Goal: Task Accomplishment & Management: Manage account settings

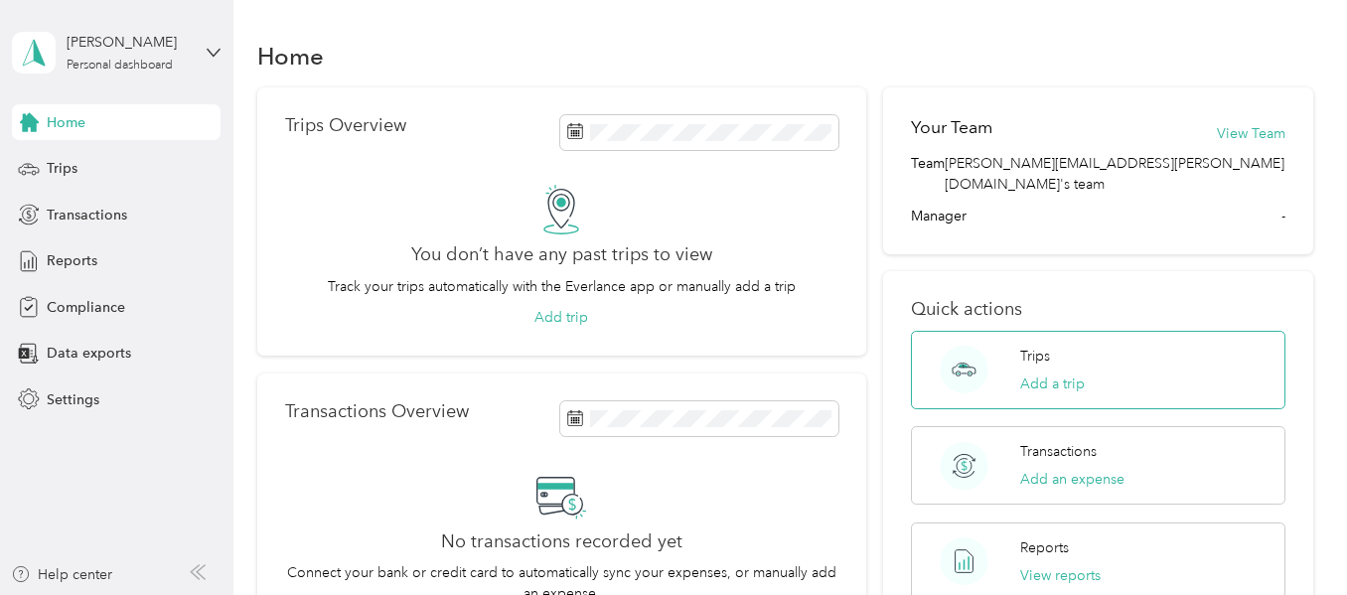
click at [1248, 332] on div "Trips Add a trip" at bounding box center [1097, 370] width 373 height 78
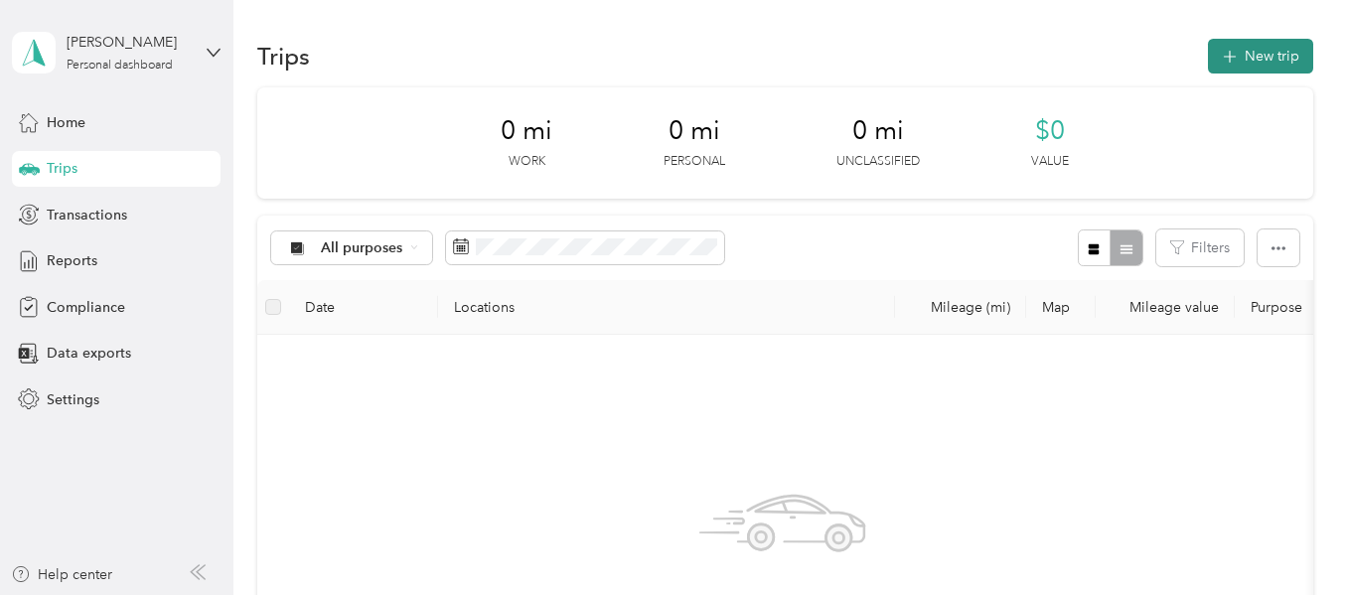
click at [1265, 68] on button "New trip" at bounding box center [1260, 56] width 105 height 35
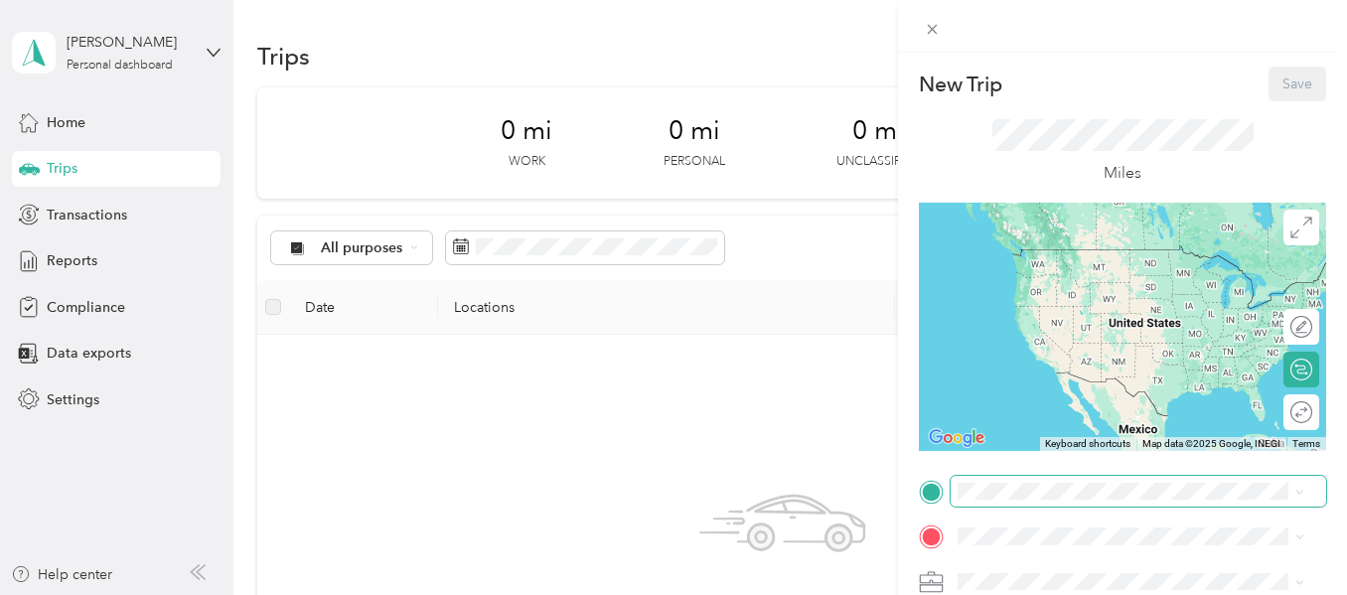
click at [1004, 501] on span at bounding box center [1138, 492] width 375 height 32
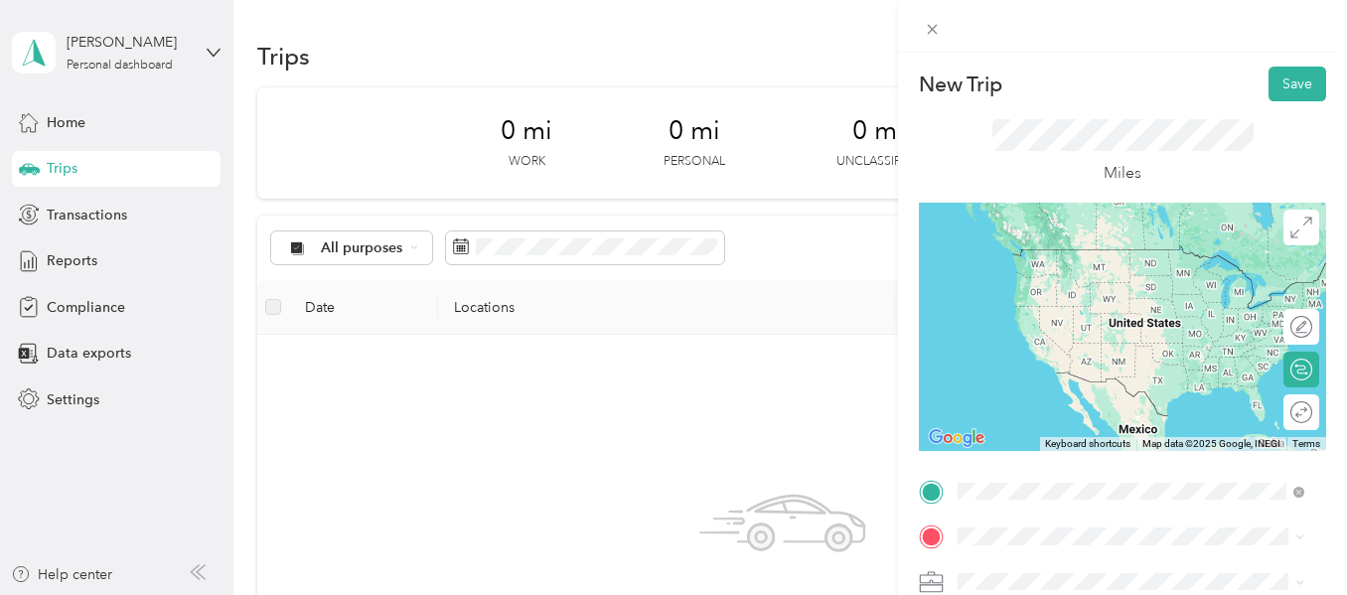
click at [1094, 258] on span "[STREET_ADDRESS][US_STATE]" at bounding box center [1094, 249] width 199 height 18
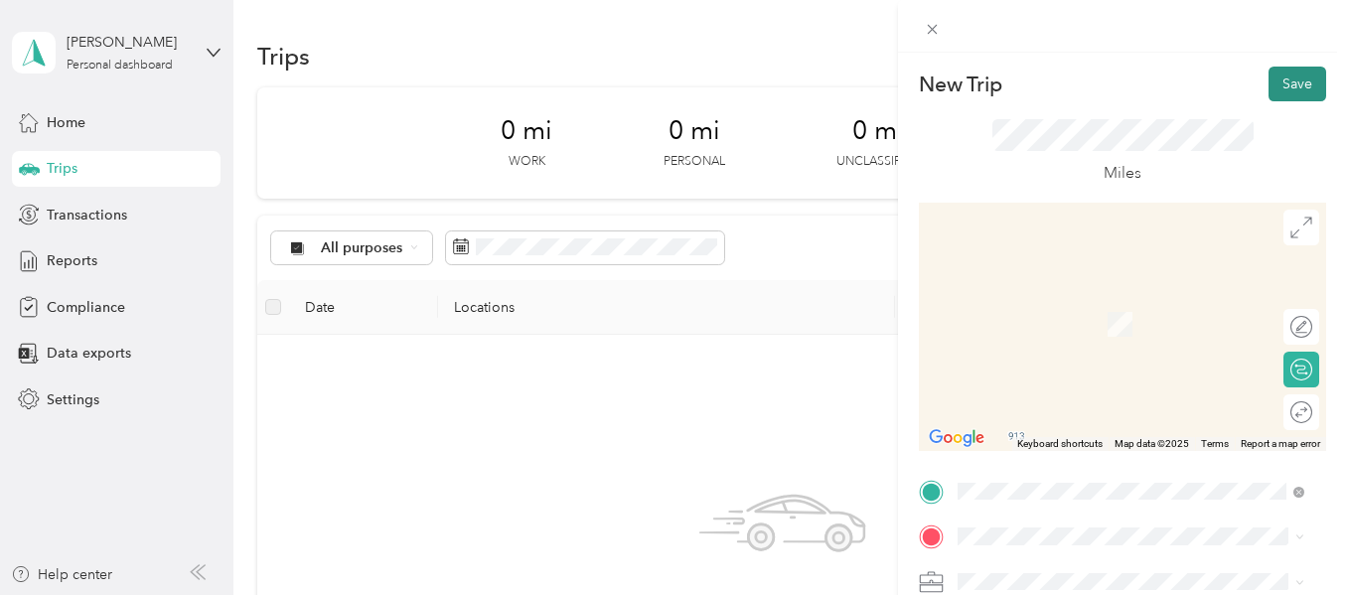
click at [1283, 79] on button "Save" at bounding box center [1297, 84] width 58 height 35
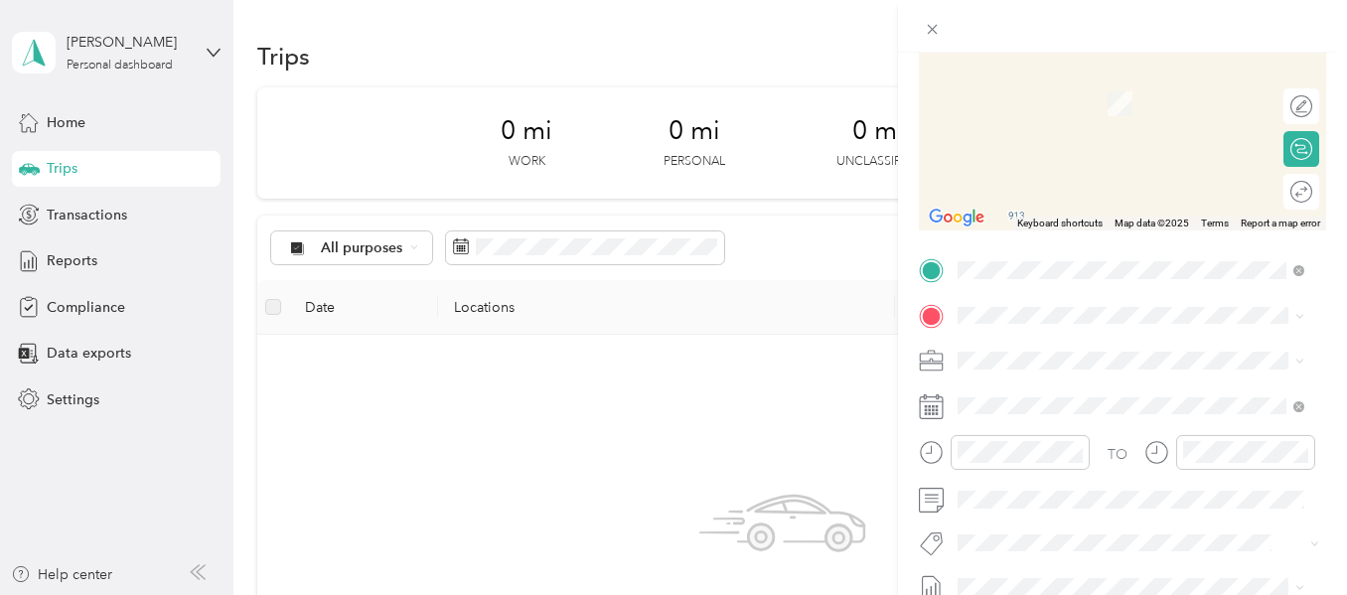
scroll to position [247, 0]
click at [1116, 78] on span "[STREET_ADDRESS][US_STATE]" at bounding box center [1094, 72] width 199 height 18
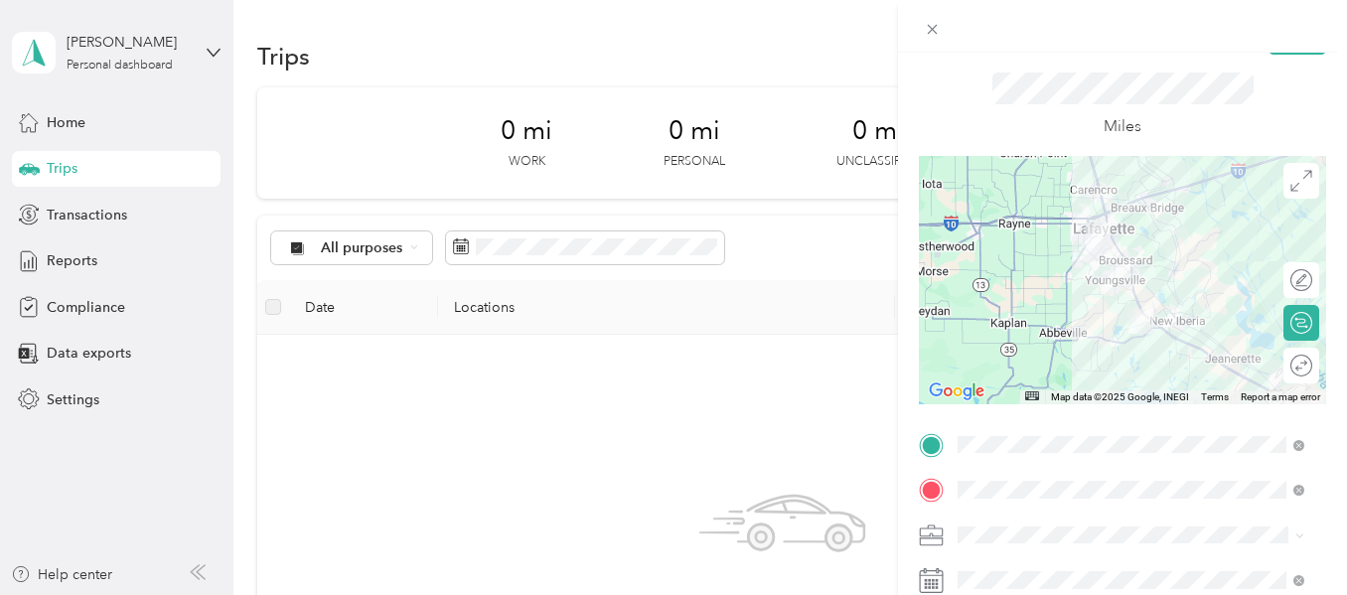
scroll to position [0, 0]
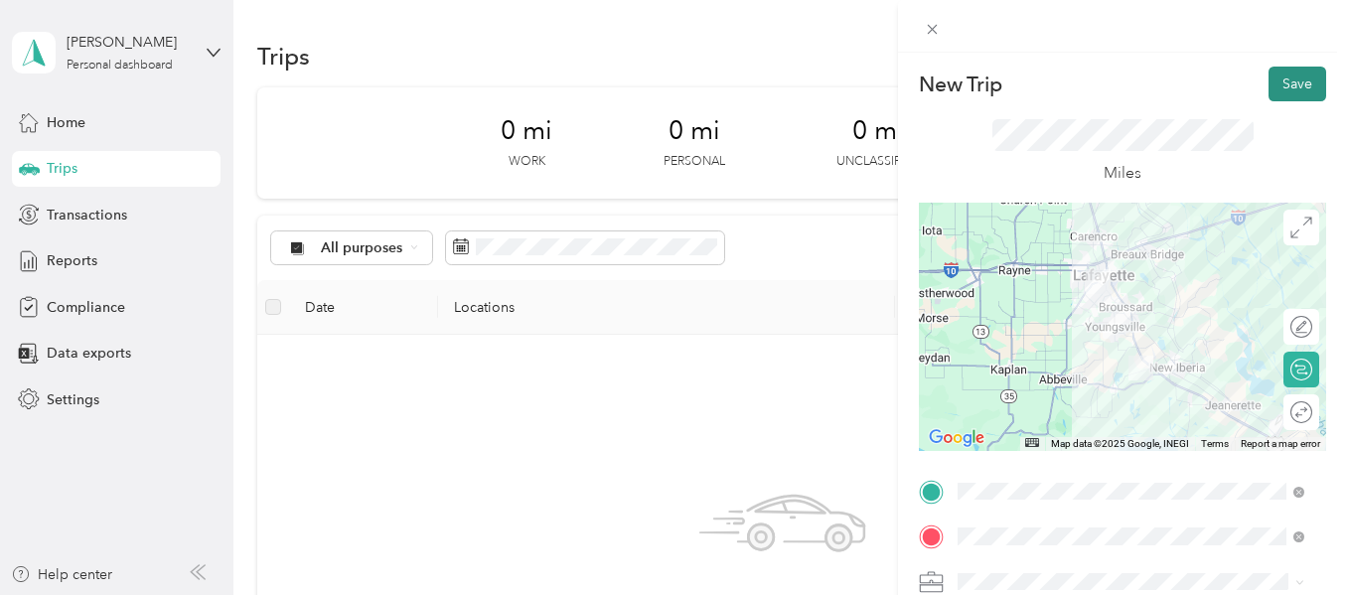
click at [1288, 80] on button "Save" at bounding box center [1297, 84] width 58 height 35
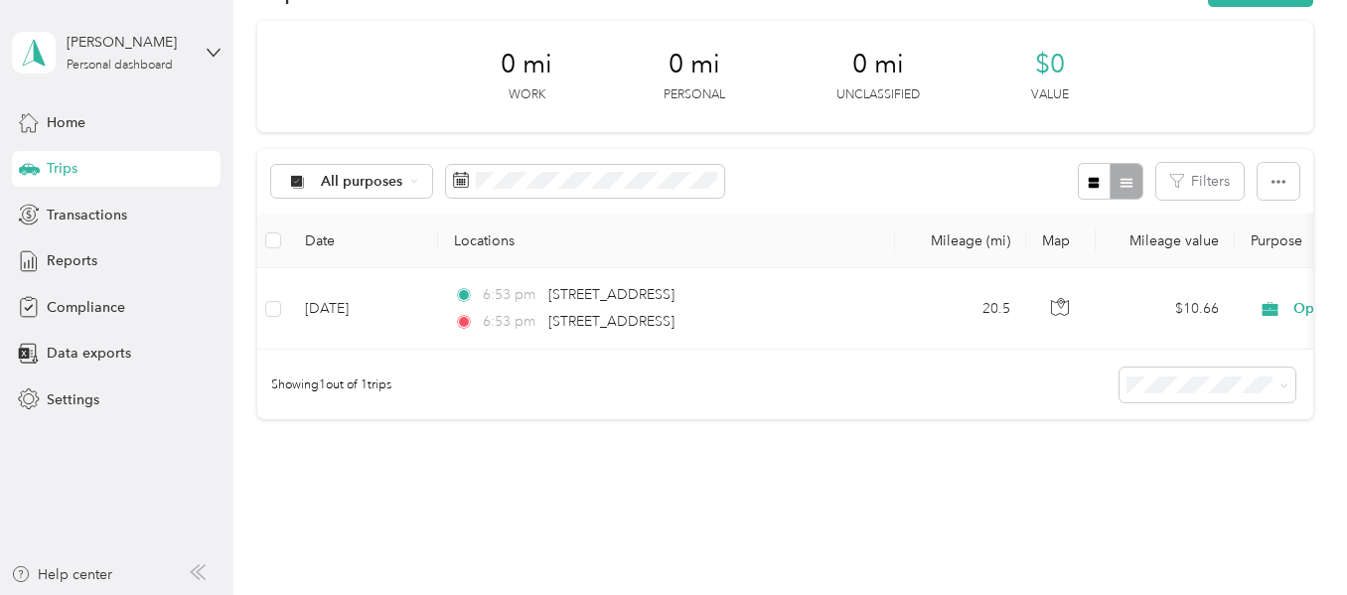
scroll to position [64, 0]
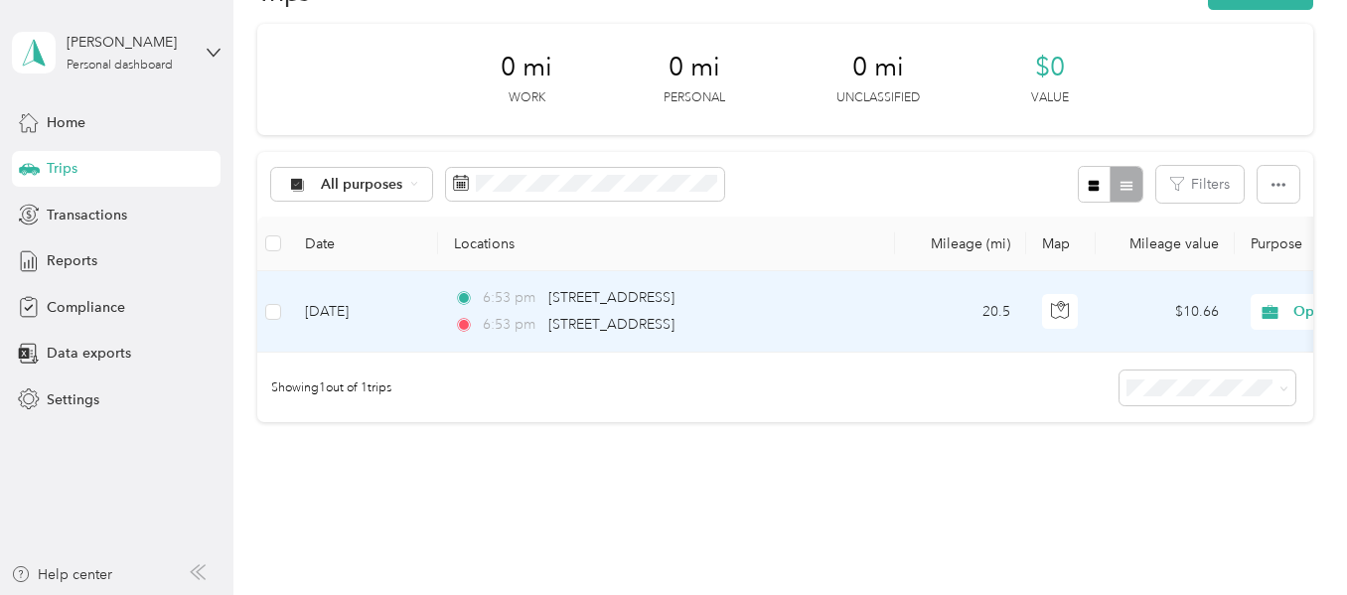
click at [303, 308] on td "[DATE]" at bounding box center [363, 311] width 149 height 81
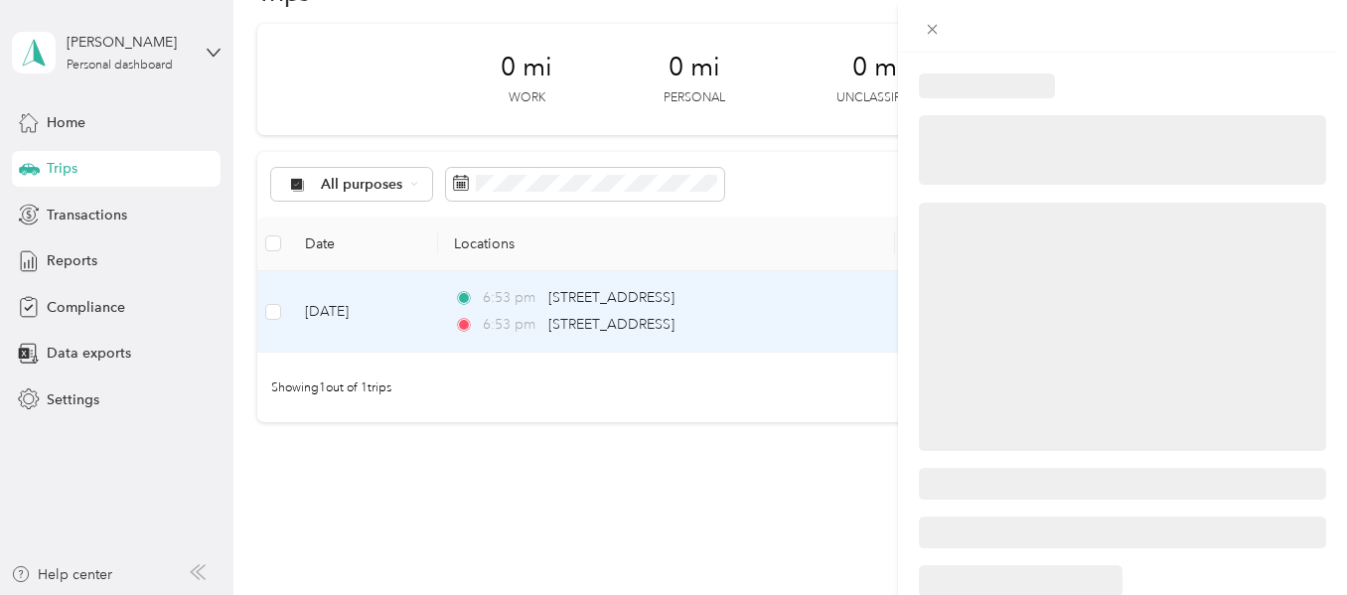
click at [582, 324] on div at bounding box center [673, 297] width 1347 height 595
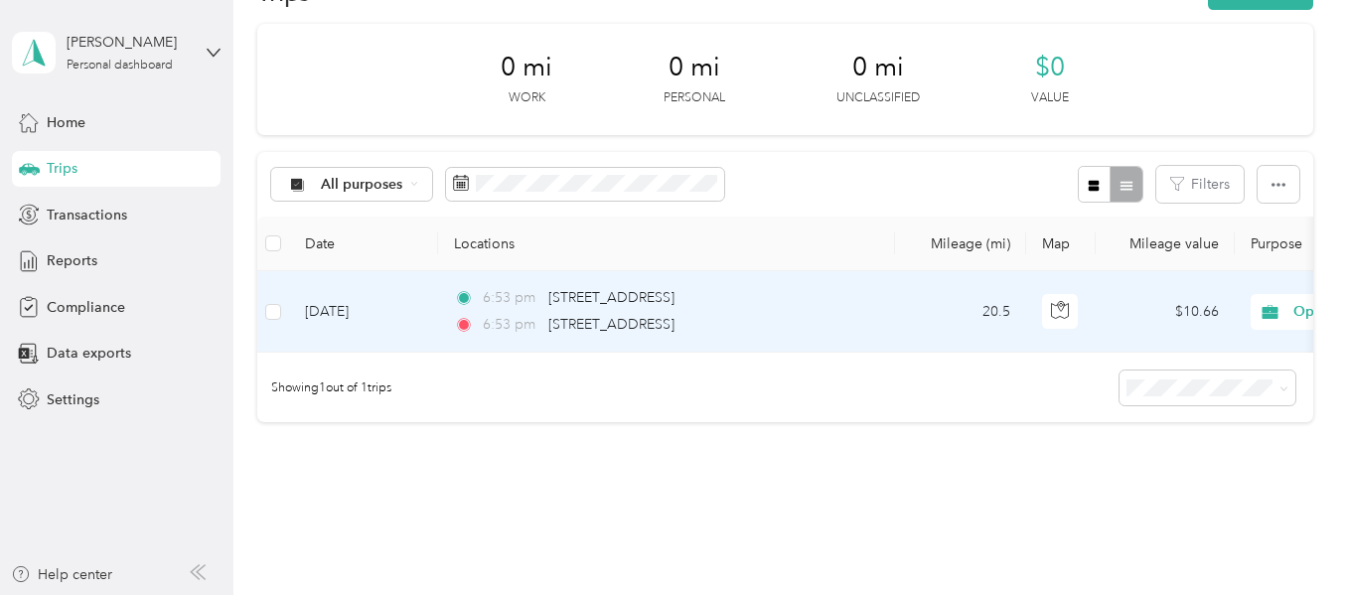
click at [312, 306] on td "[DATE]" at bounding box center [363, 311] width 149 height 81
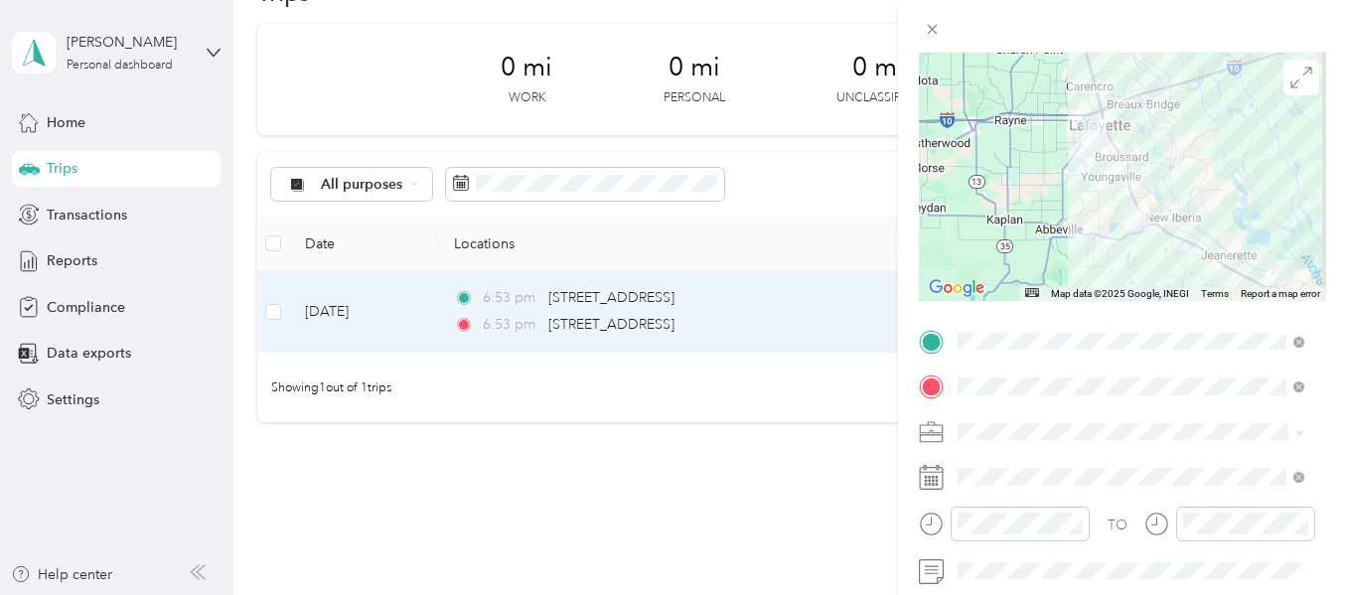
scroll to position [26, 0]
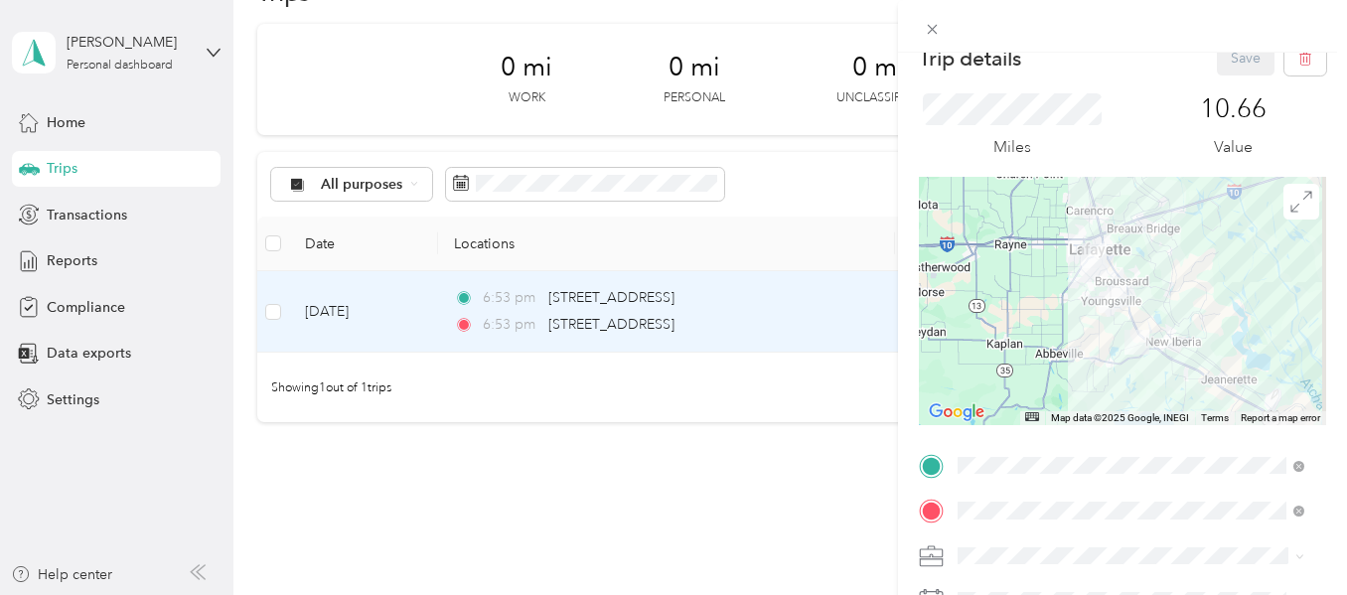
click at [693, 493] on div "Trip details Save This trip cannot be edited because it is either under review,…" at bounding box center [673, 297] width 1347 height 595
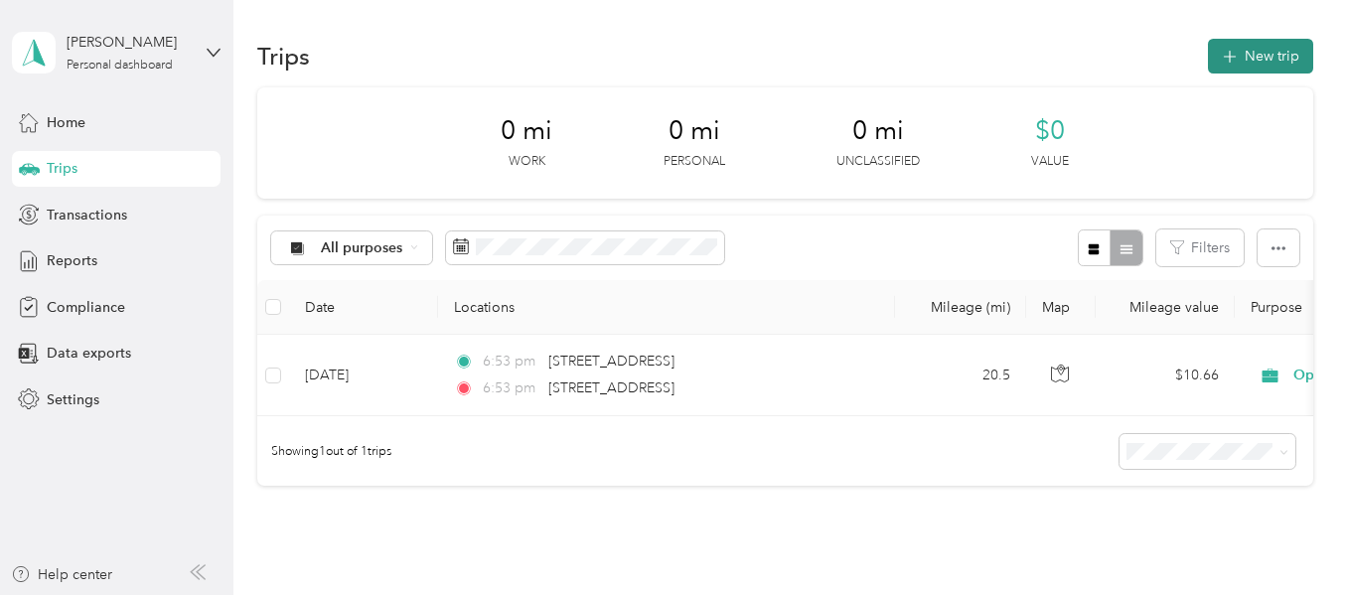
click at [1266, 52] on button "New trip" at bounding box center [1260, 56] width 105 height 35
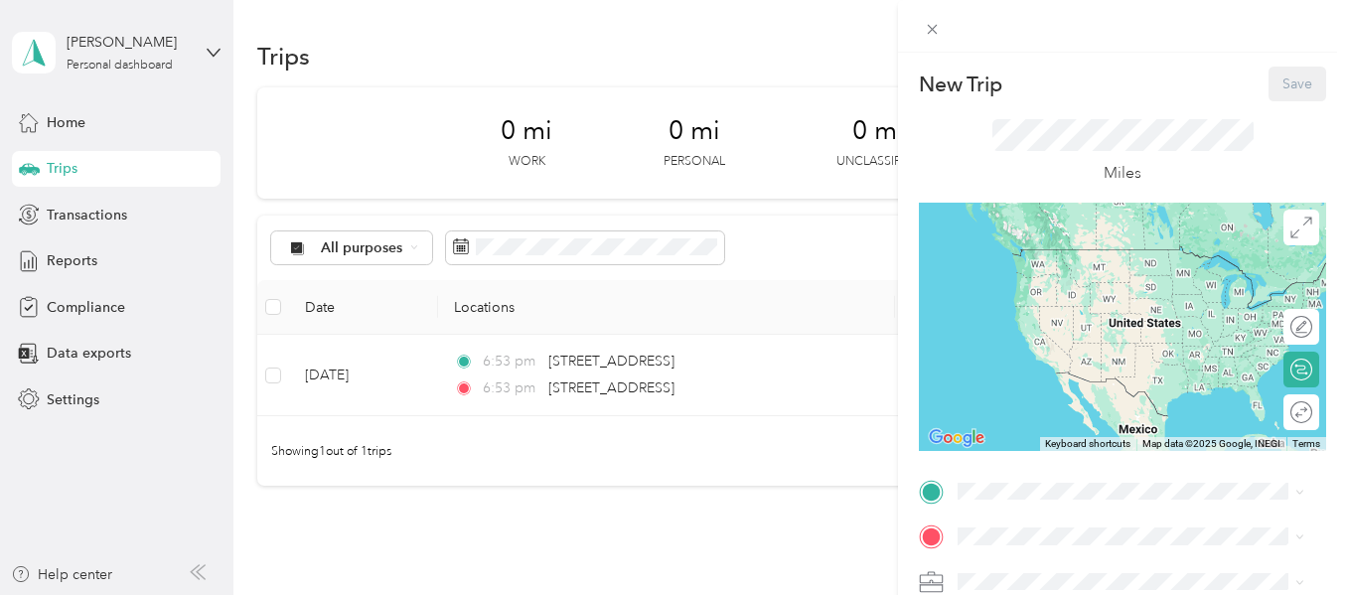
click at [708, 474] on div "New Trip Save This trip cannot be edited because it is either under review, app…" at bounding box center [673, 297] width 1347 height 595
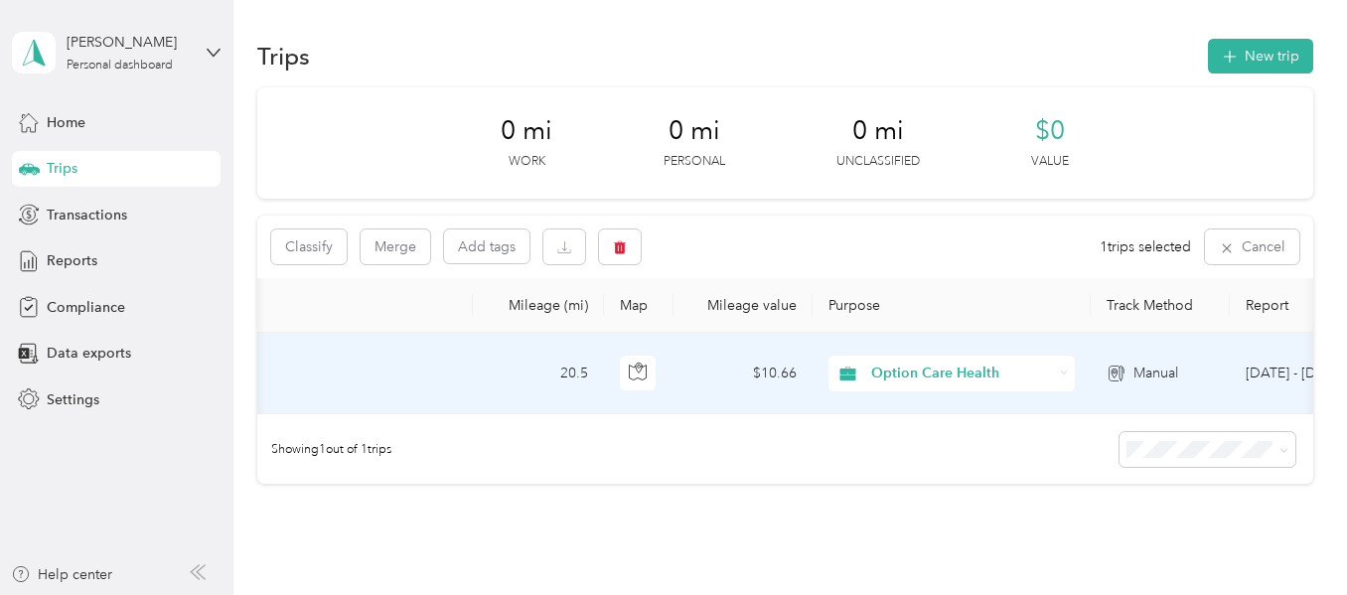
scroll to position [0, 421]
click at [1131, 379] on div "Manual" at bounding box center [1161, 374] width 107 height 22
click at [1113, 376] on icon at bounding box center [1118, 374] width 20 height 16
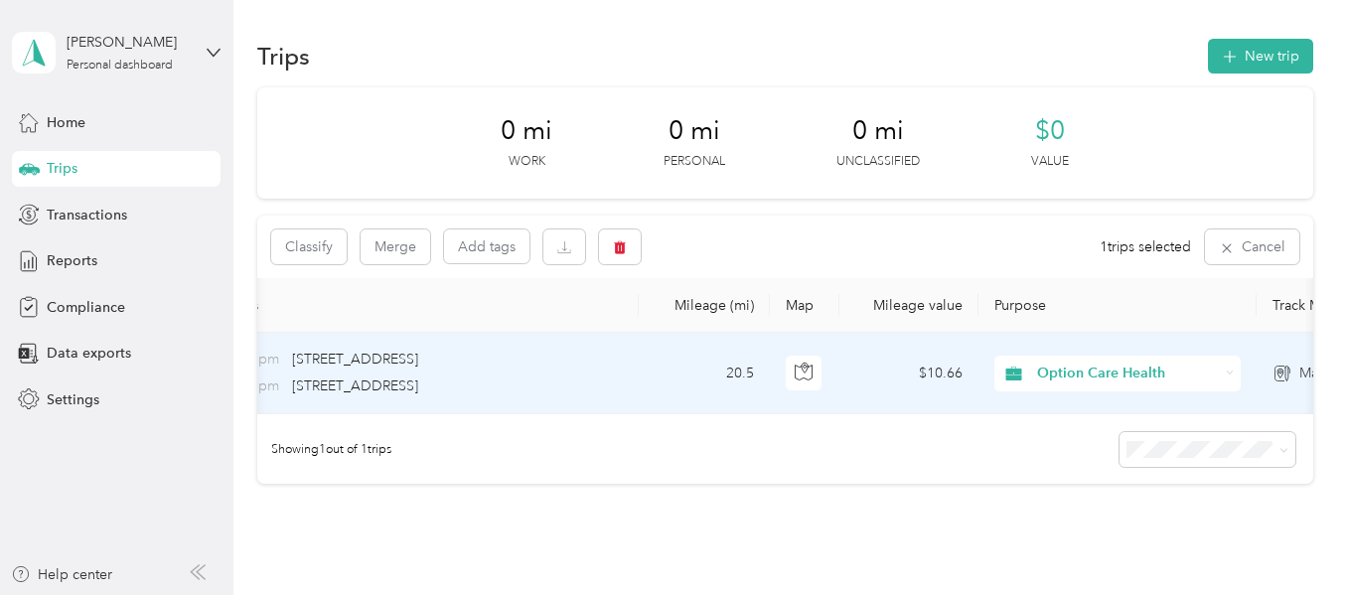
scroll to position [0, 258]
click at [505, 240] on button "Add tags" at bounding box center [486, 246] width 85 height 34
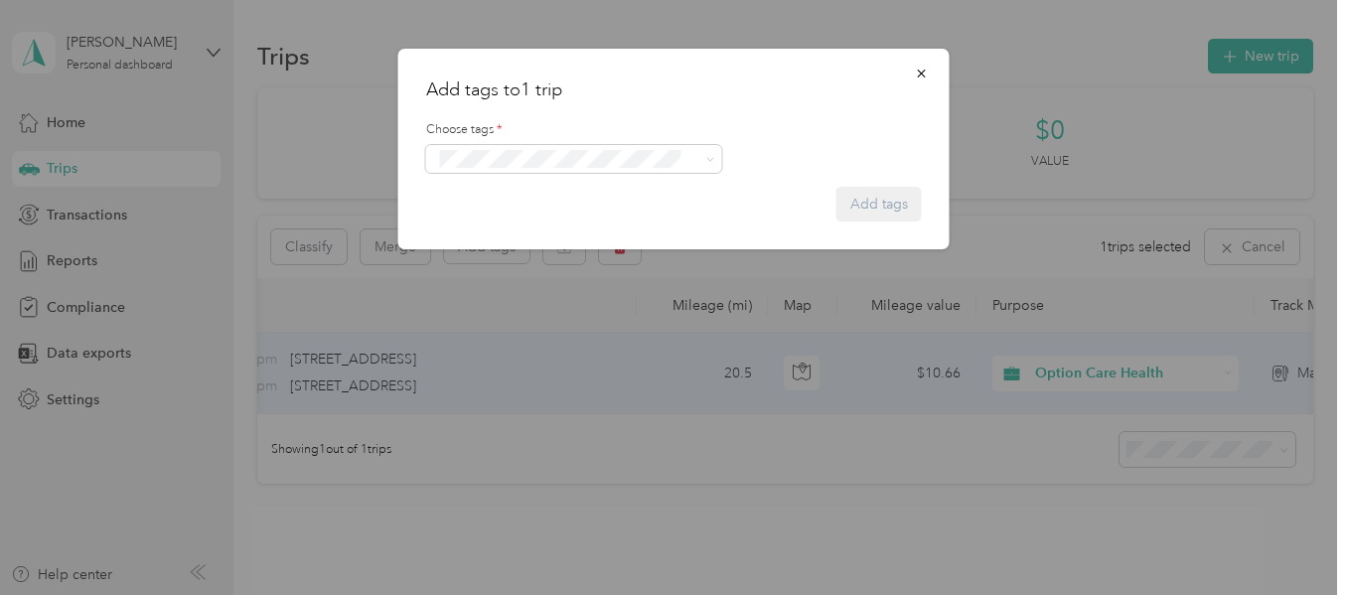
click at [547, 175] on form "Choose tags * Add tags" at bounding box center [674, 162] width 496 height 118
click at [547, 594] on div "Add tags to 1 trip Choose tags * Add tags No tags found" at bounding box center [668, 595] width 1337 height 0
click at [547, 169] on span at bounding box center [560, 159] width 255 height 21
click at [920, 76] on icon "button" at bounding box center [922, 74] width 14 height 14
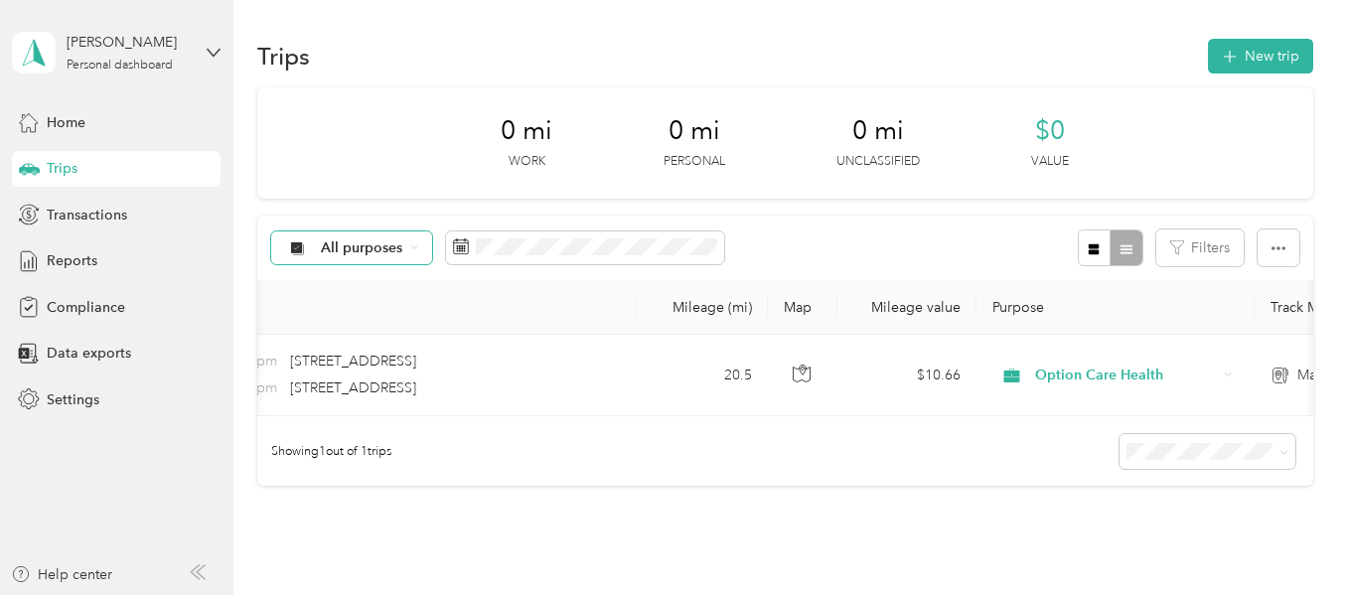
click at [412, 253] on div "All purposes" at bounding box center [351, 248] width 161 height 34
click at [424, 364] on li "Option Care Health" at bounding box center [368, 353] width 192 height 35
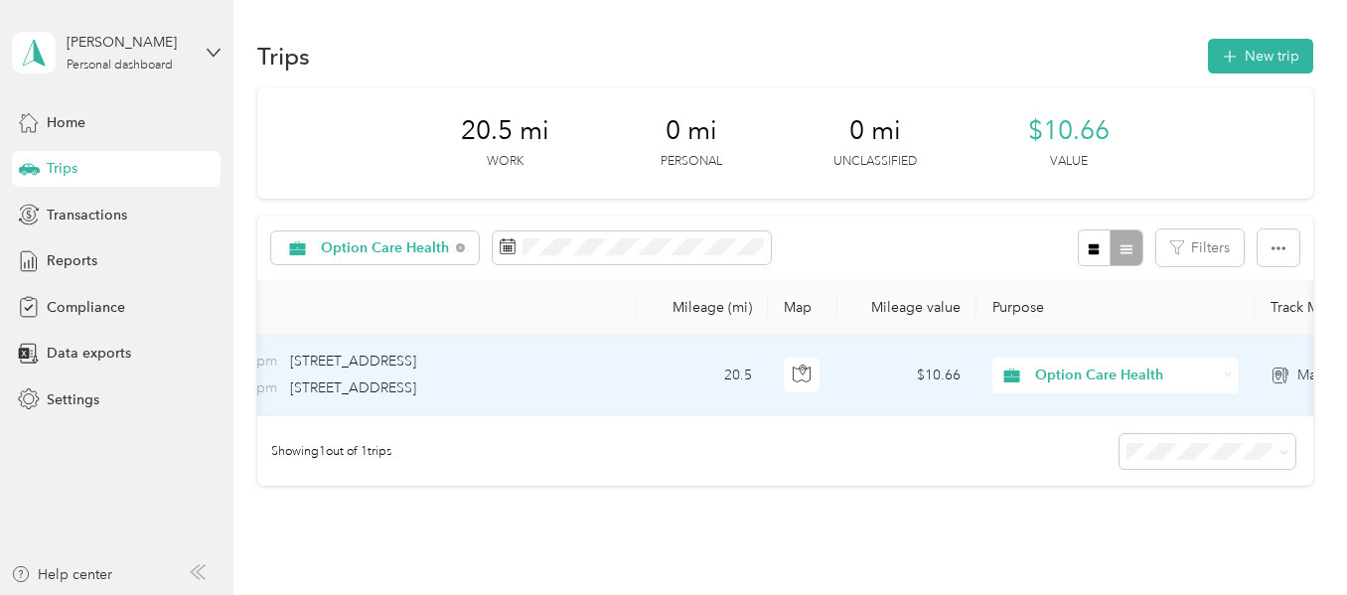
click at [1045, 368] on span "Option Care Health" at bounding box center [1126, 376] width 182 height 22
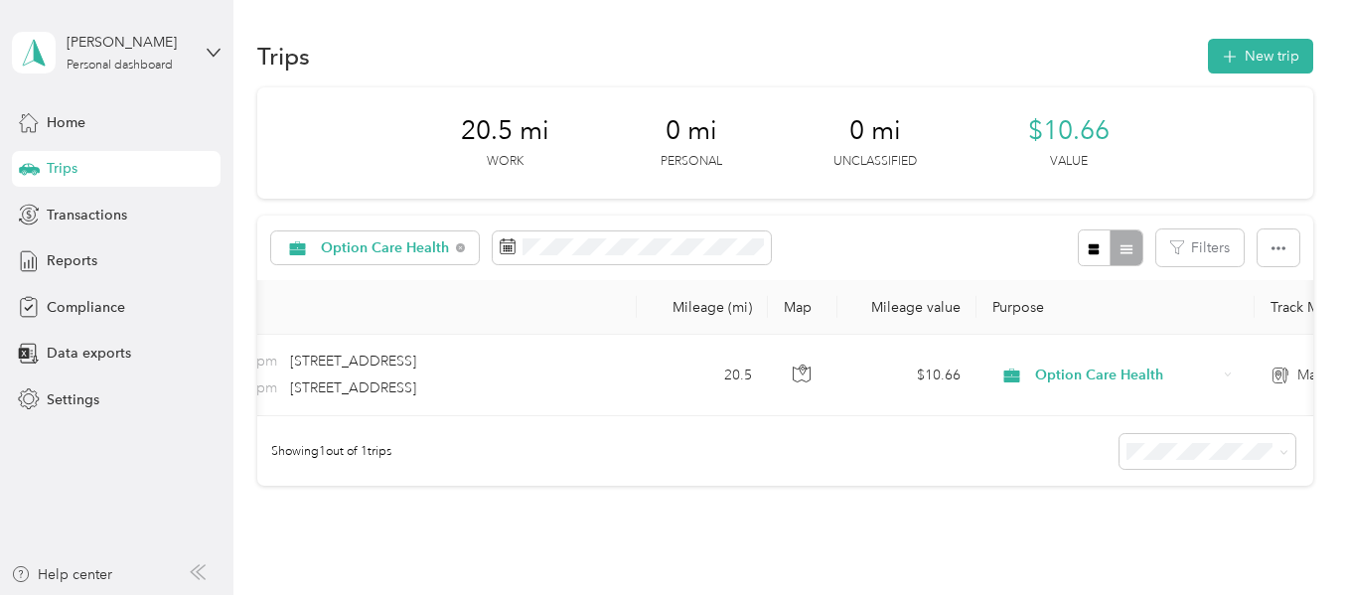
click at [909, 467] on div "Showing 1 out of 1 trips" at bounding box center [784, 451] width 1055 height 70
click at [1265, 259] on button "button" at bounding box center [1279, 247] width 42 height 37
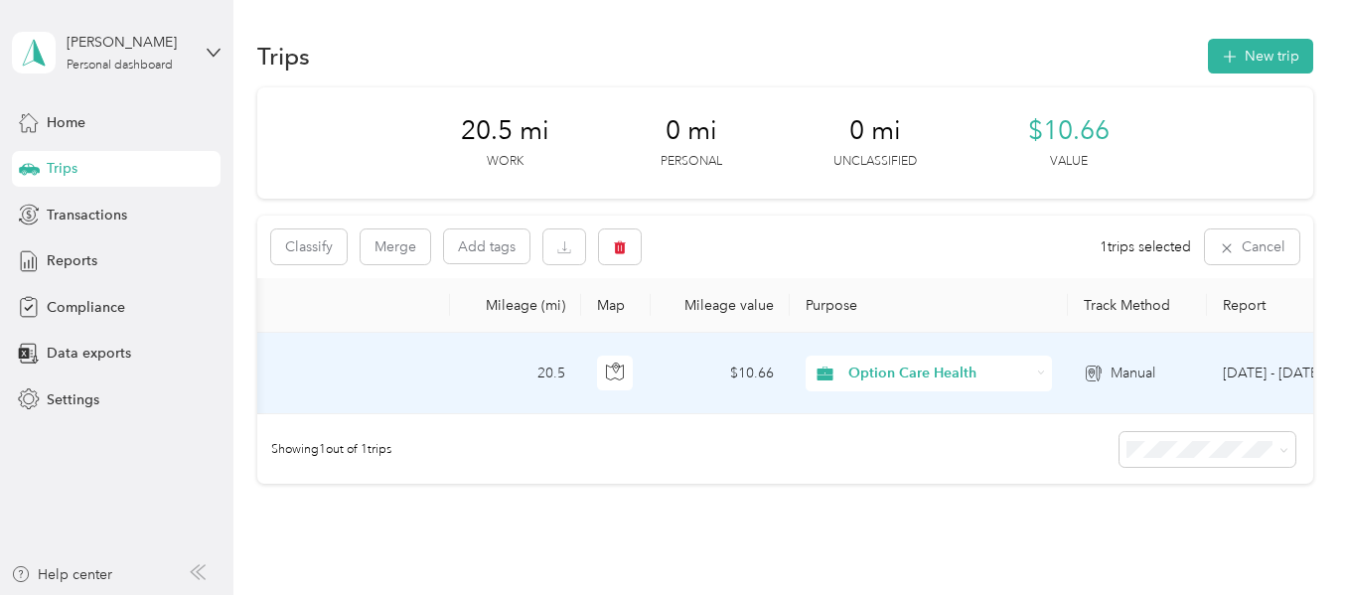
scroll to position [0, 595]
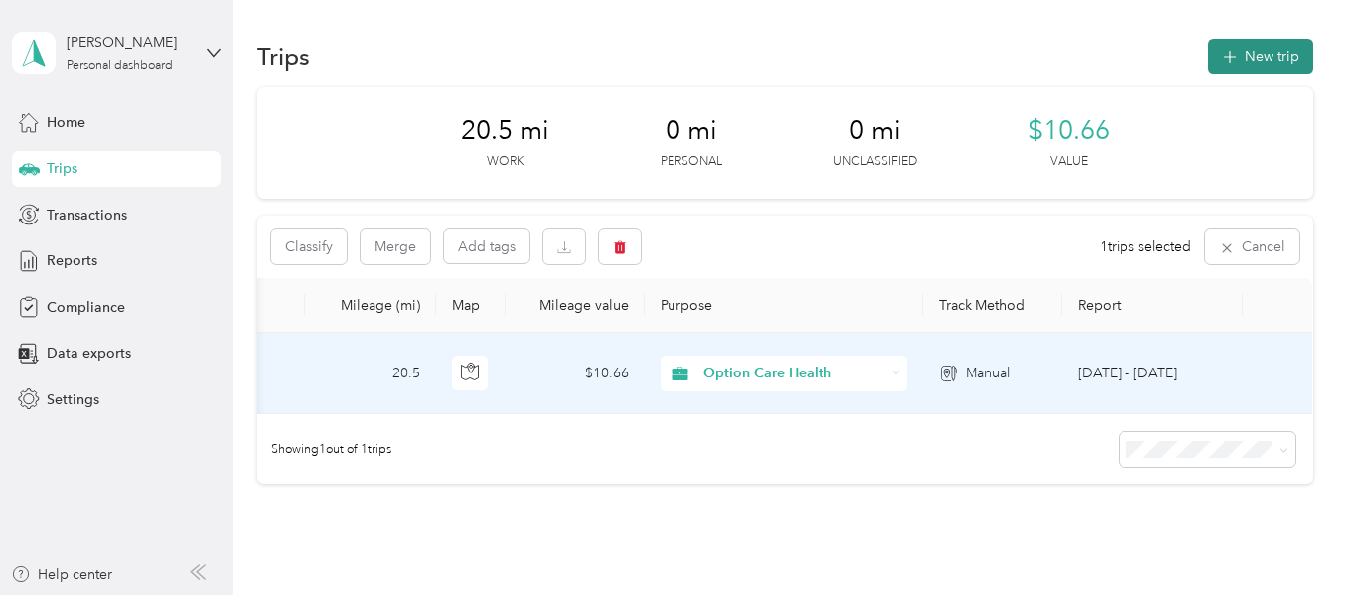
click at [1249, 61] on button "New trip" at bounding box center [1260, 56] width 105 height 35
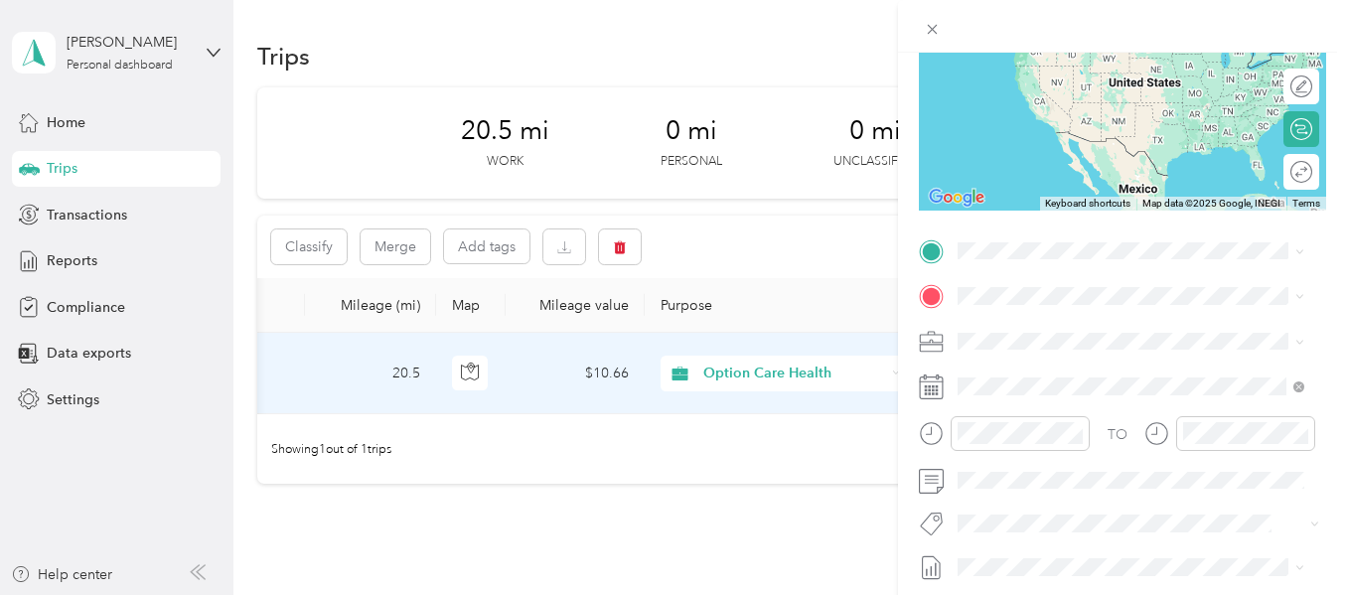
scroll to position [245, 0]
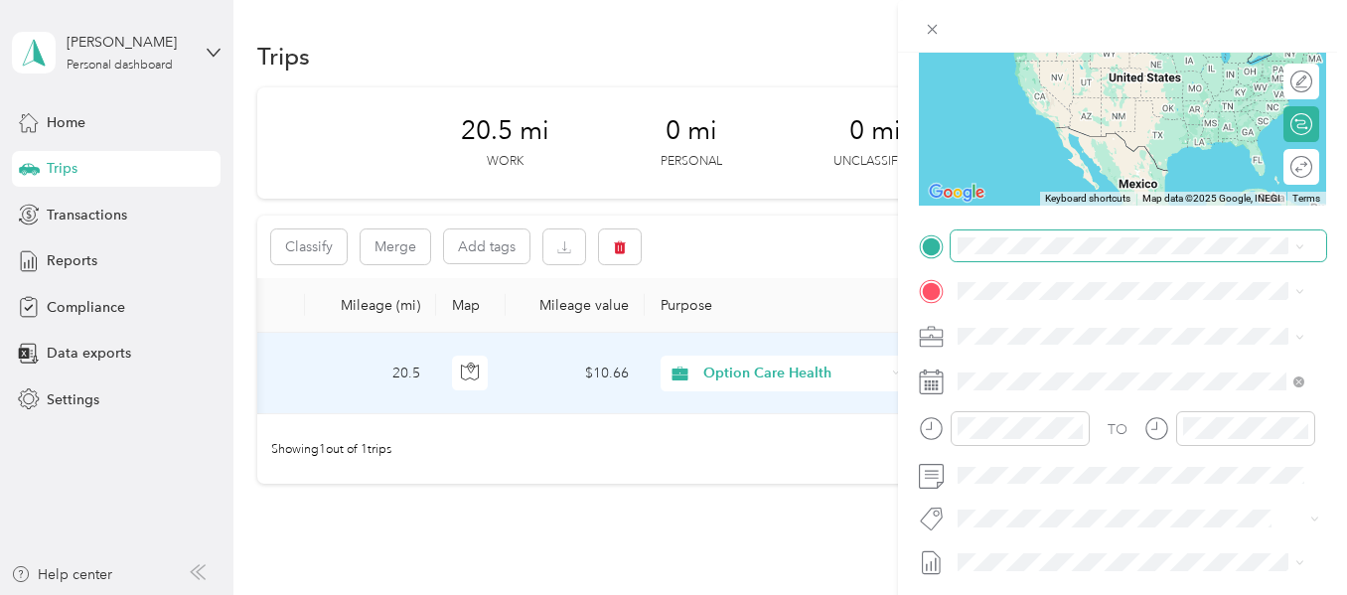
click at [1010, 255] on span at bounding box center [1138, 246] width 375 height 32
drag, startPoint x: 782, startPoint y: 420, endPoint x: 623, endPoint y: 480, distance: 169.7
click at [623, 480] on div "New Trip Save This trip cannot be edited because it is either under review, app…" at bounding box center [673, 297] width 1347 height 595
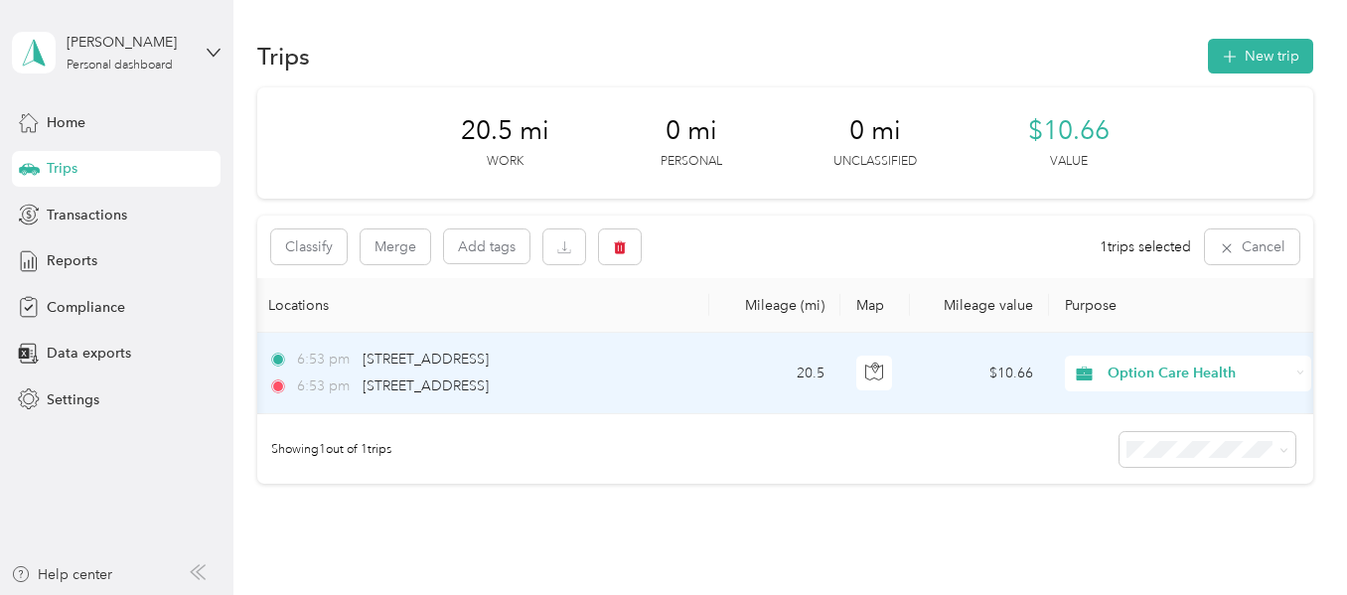
scroll to position [0, 182]
click at [493, 392] on span "[STREET_ADDRESS]" at bounding box center [430, 385] width 126 height 17
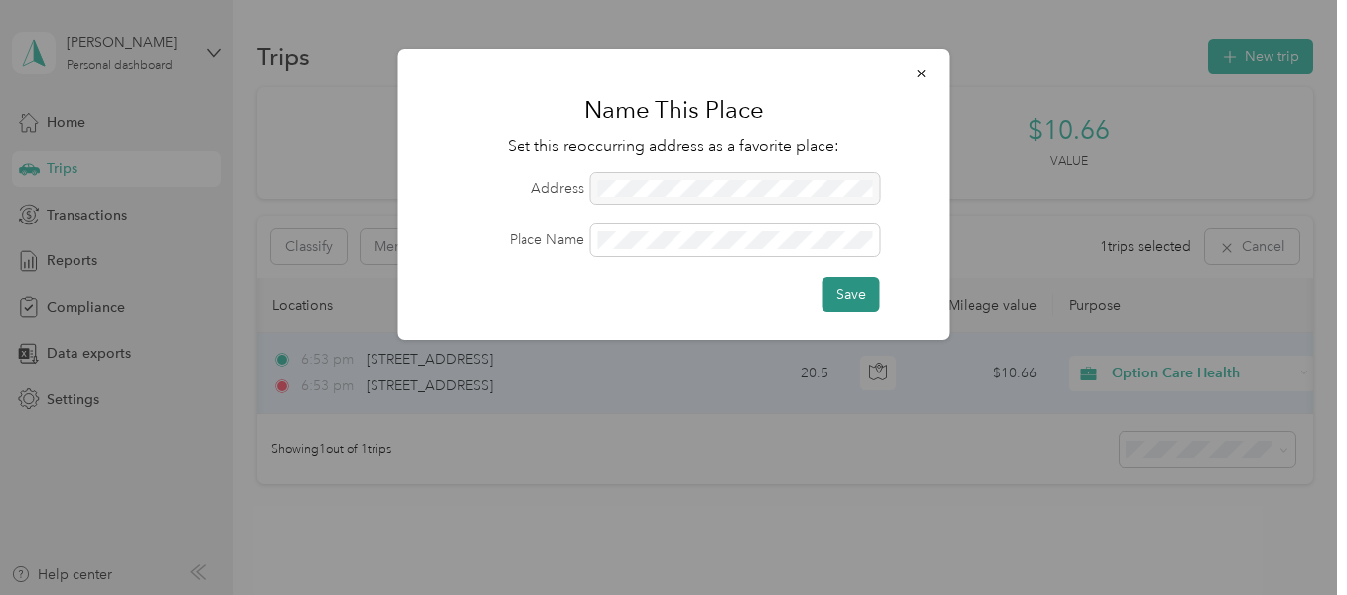
click at [852, 302] on button "Save" at bounding box center [851, 294] width 58 height 35
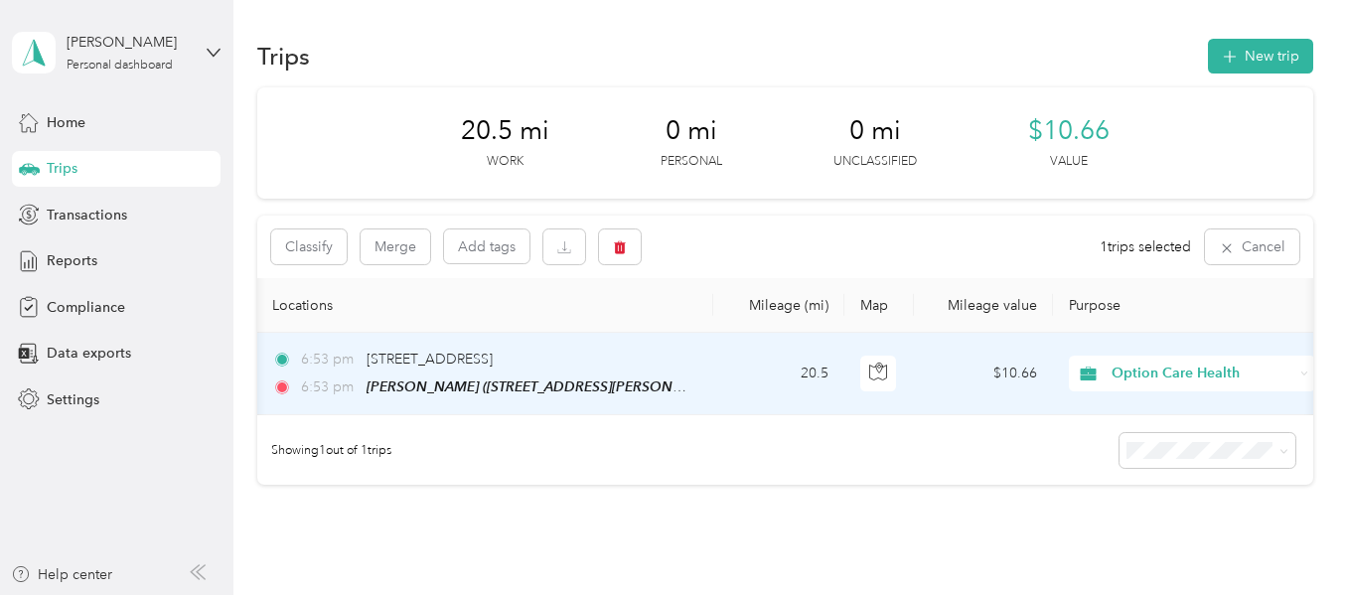
drag, startPoint x: 1293, startPoint y: 418, endPoint x: 906, endPoint y: 212, distance: 439.0
click at [906, 212] on div "20.5 mi Work 0 mi Personal 0 mi Unclassified $10.66 Value Classify Merge Add ta…" at bounding box center [784, 286] width 1055 height 398
click at [1253, 57] on button "New trip" at bounding box center [1260, 56] width 105 height 35
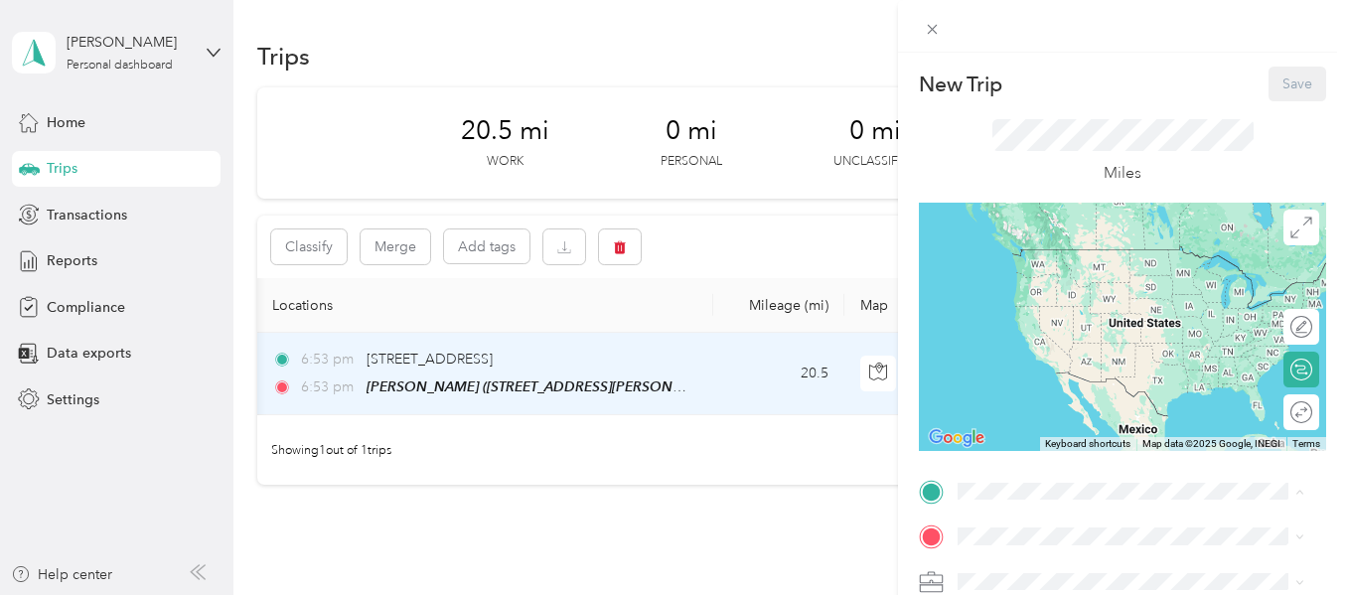
click at [1034, 440] on span "[STREET_ADDRESS][US_STATE]" at bounding box center [1094, 431] width 199 height 17
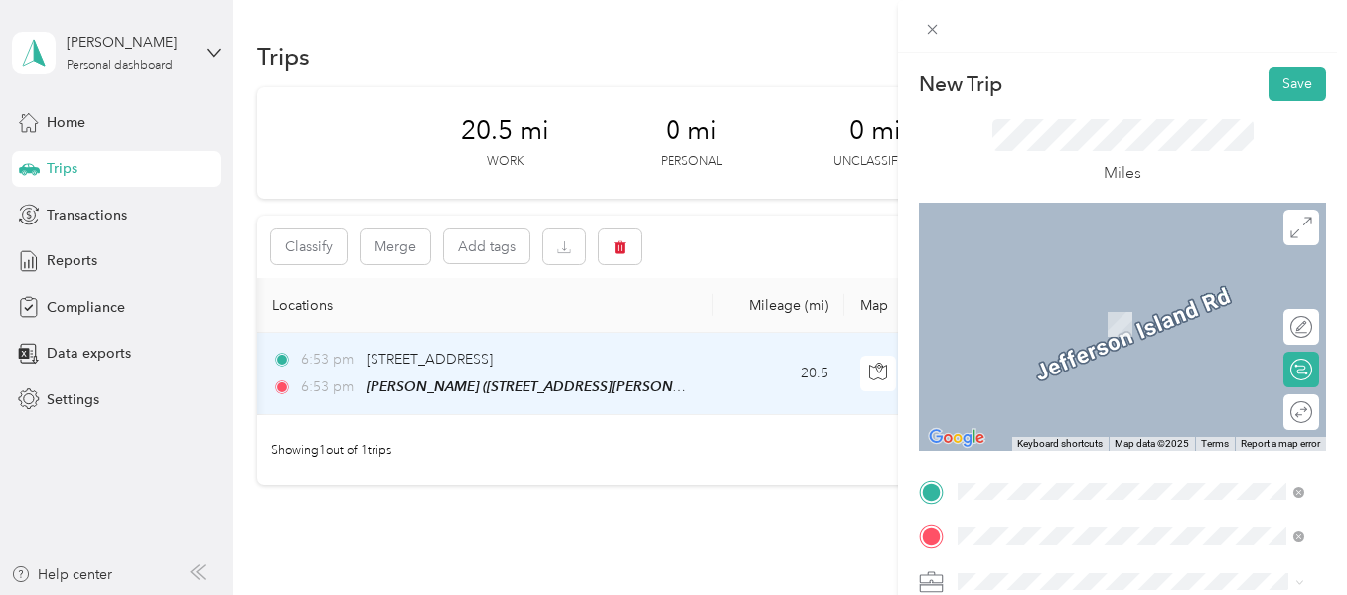
click at [1080, 304] on span "[STREET_ADDRESS][US_STATE]" at bounding box center [1094, 295] width 199 height 18
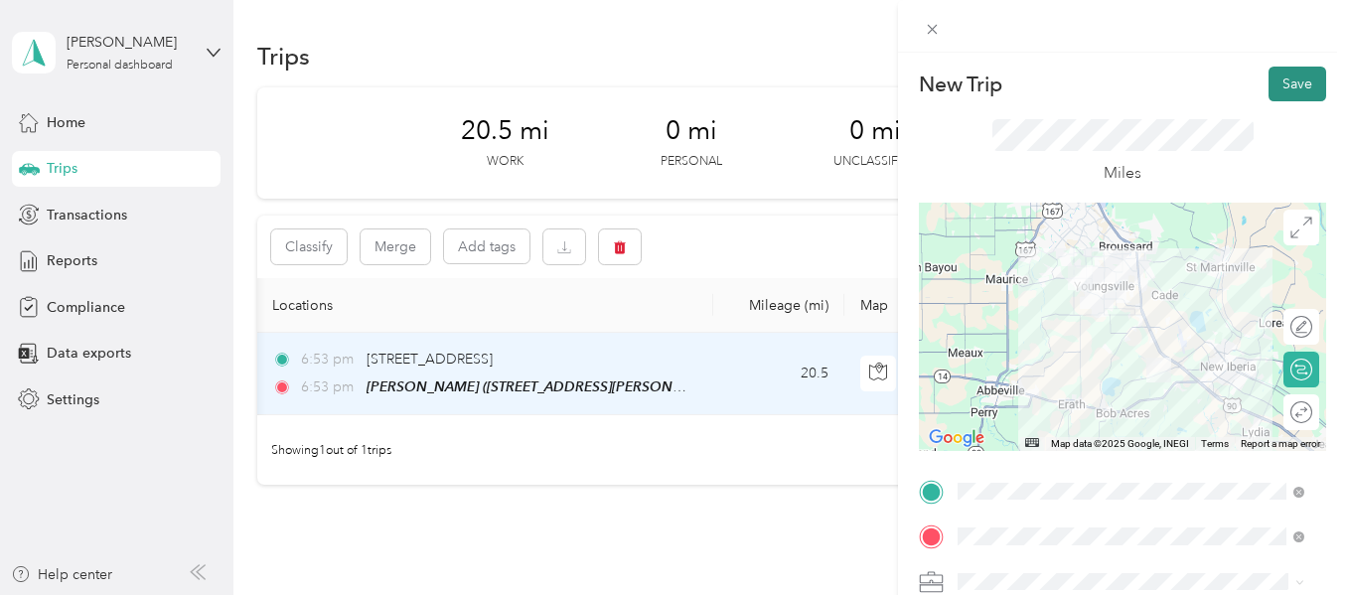
click at [1289, 93] on button "Save" at bounding box center [1297, 84] width 58 height 35
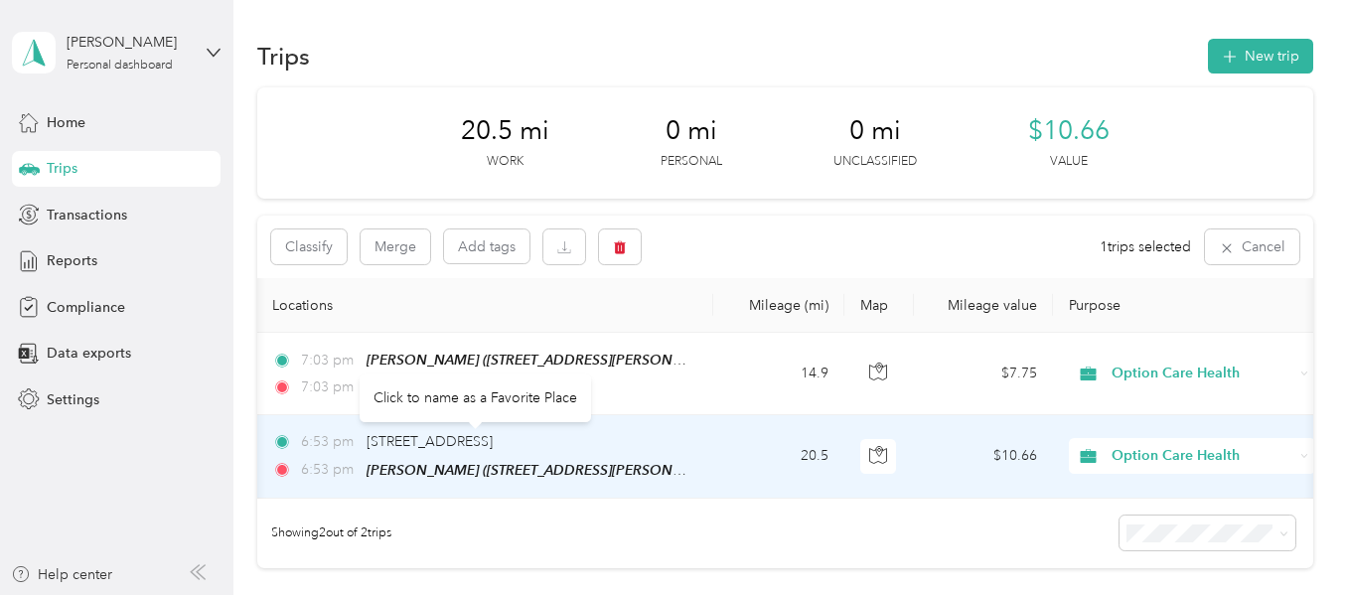
click at [481, 402] on div "Click to name as a Favorite Place" at bounding box center [475, 397] width 231 height 49
click at [467, 401] on div "Click to name as a Favorite Place" at bounding box center [475, 397] width 231 height 49
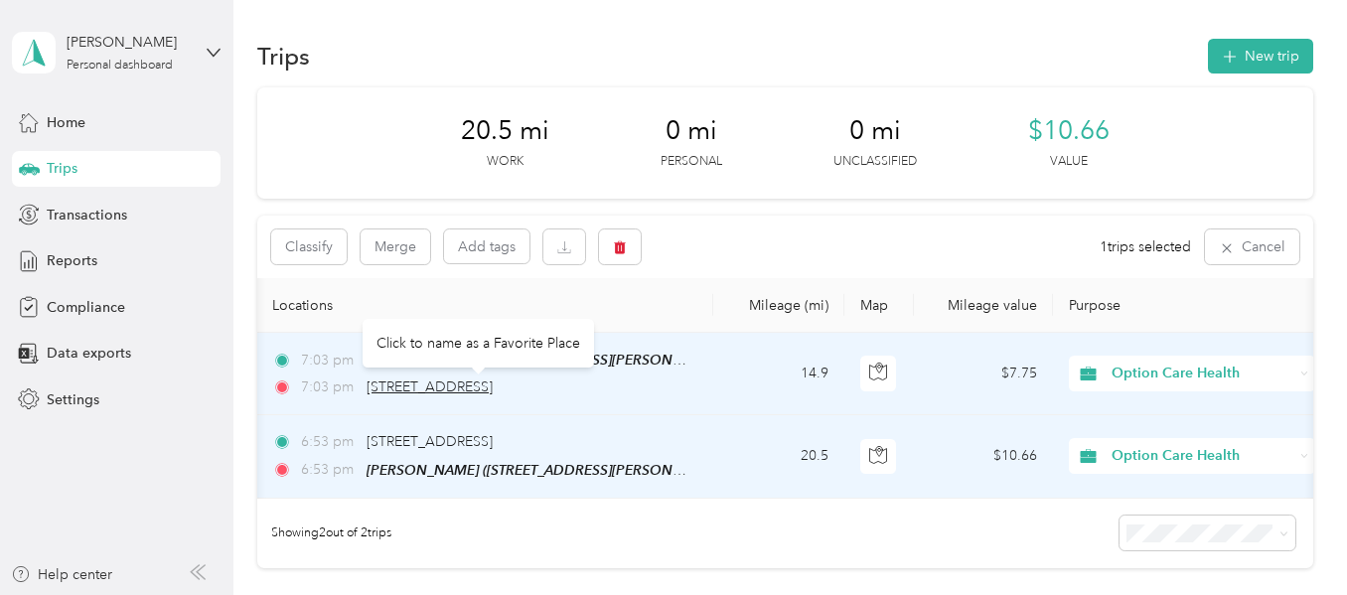
click at [493, 385] on span "[STREET_ADDRESS]" at bounding box center [430, 386] width 126 height 17
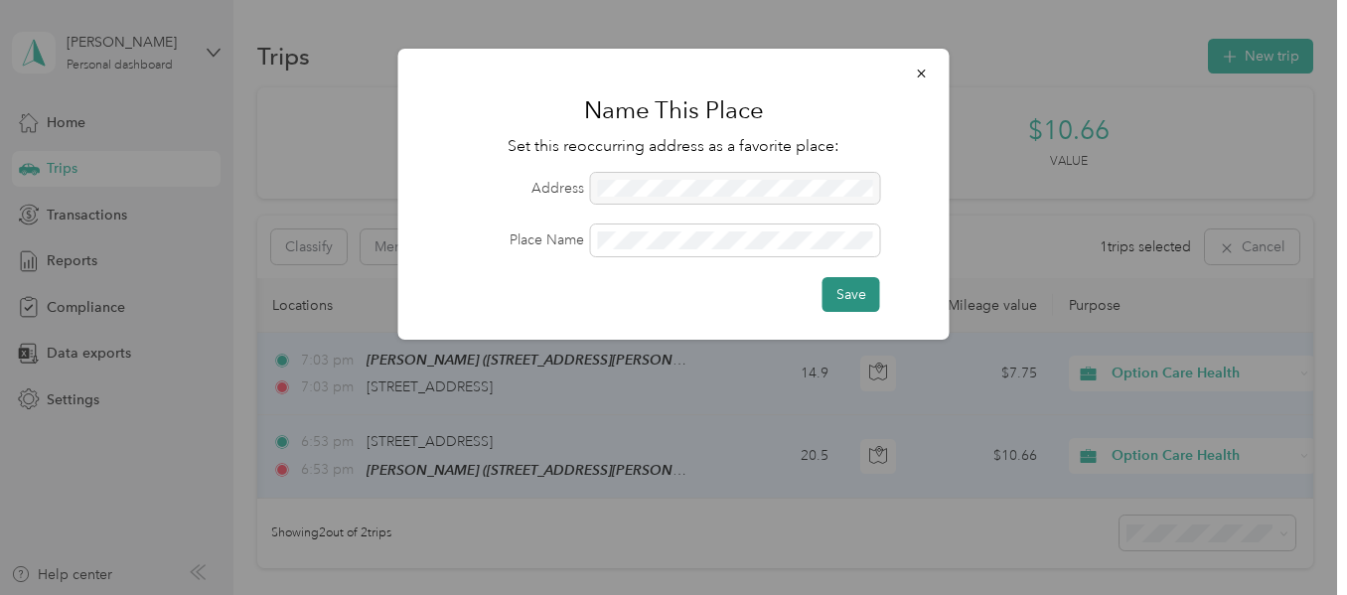
click at [851, 292] on button "Save" at bounding box center [851, 294] width 58 height 35
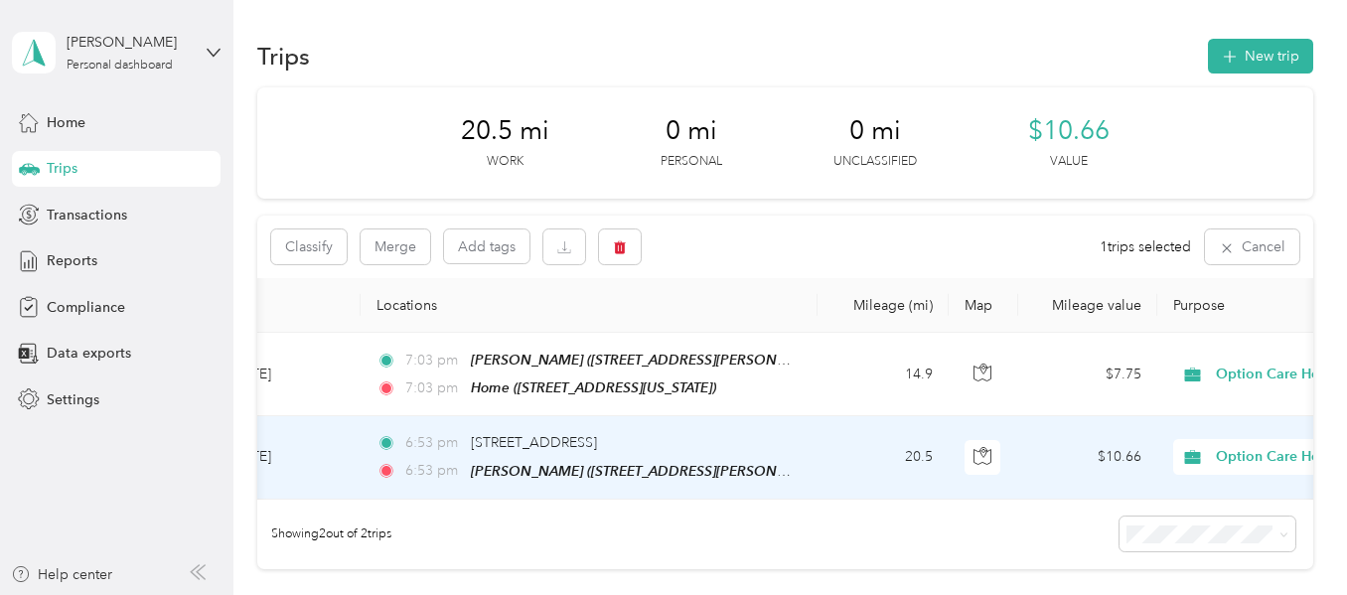
scroll to position [0, 68]
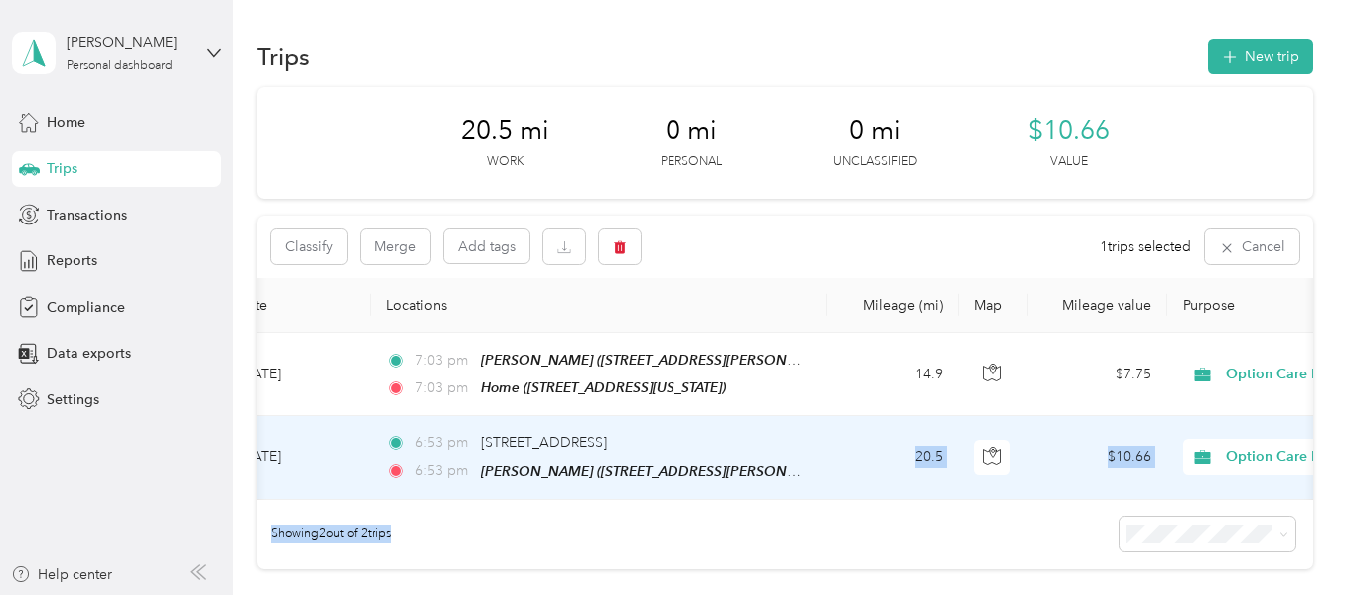
drag, startPoint x: 946, startPoint y: 522, endPoint x: 845, endPoint y: 492, distance: 104.9
click at [845, 492] on div "Classify Merge Add tags 1 trips selected Cancel Date Locations [GEOGRAPHIC_DATA…" at bounding box center [784, 393] width 1055 height 354
click at [815, 530] on div "Showing 2 out of 2 trips" at bounding box center [784, 535] width 1055 height 70
